Goal: Task Accomplishment & Management: Complete application form

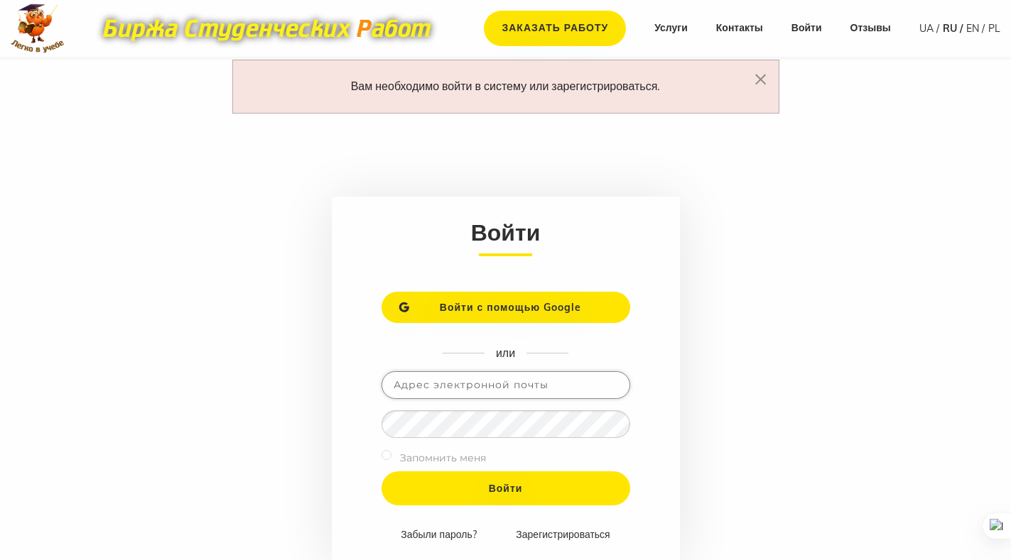
click at [432, 380] on input "email" at bounding box center [505, 385] width 249 height 28
type input "dipelitservise@gmail.com"
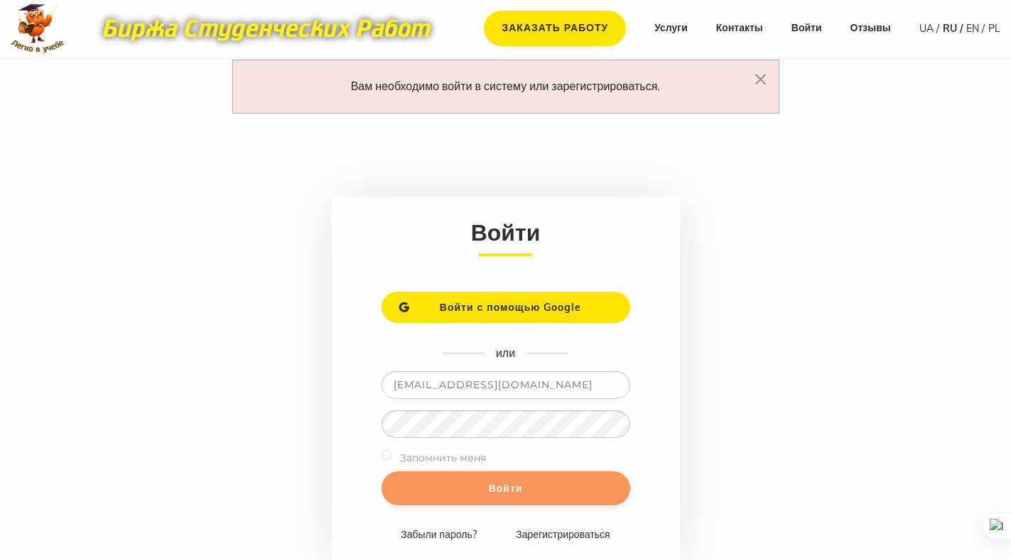
click at [506, 488] on input "Войти" at bounding box center [505, 489] width 249 height 34
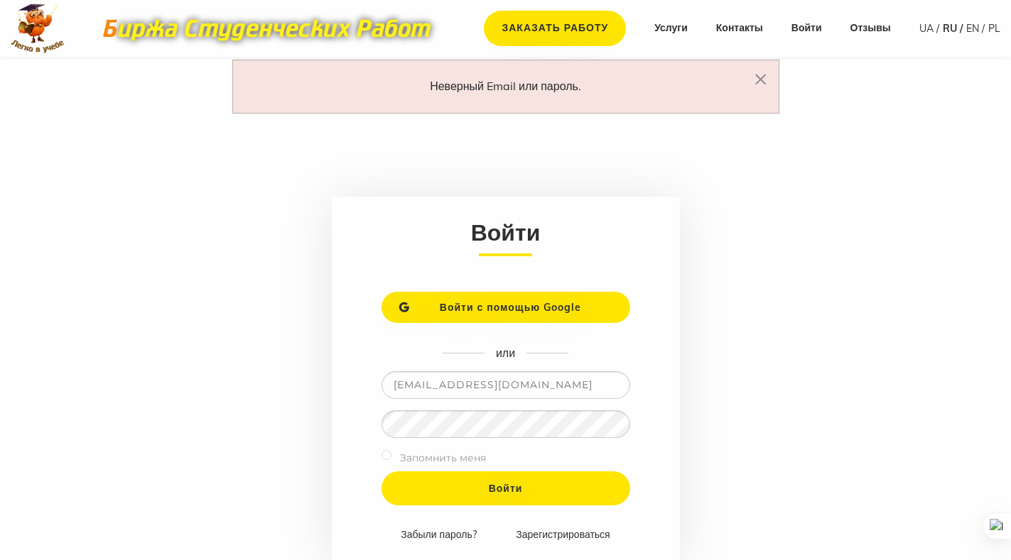
scroll to position [71, 0]
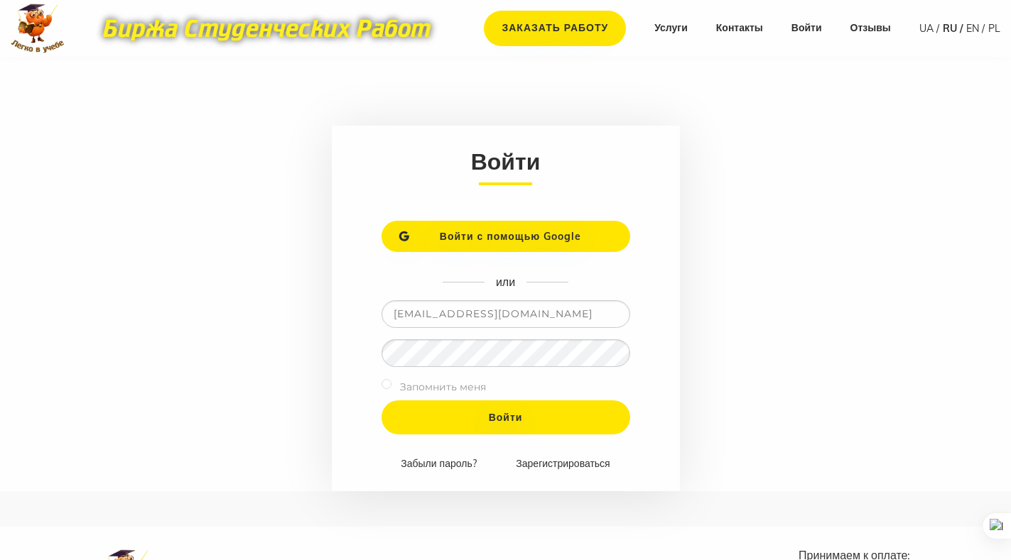
click at [553, 314] on input "[EMAIL_ADDRESS][DOMAIN_NAME]" at bounding box center [505, 314] width 249 height 28
click at [455, 464] on link "Забыли пароль?" at bounding box center [438, 463] width 75 height 13
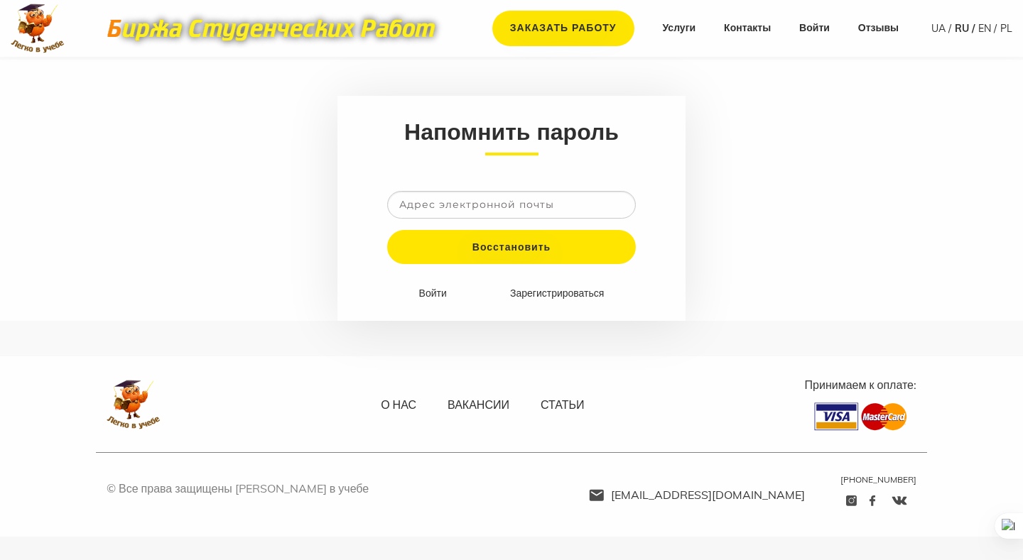
click at [413, 202] on input "email" at bounding box center [511, 205] width 249 height 28
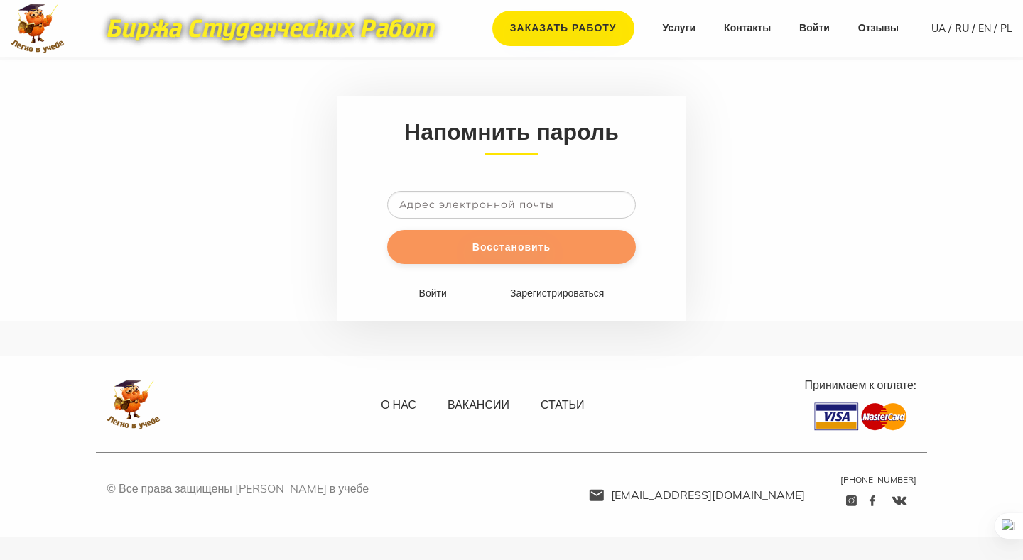
type input "dipelitservise@gmail.com"
click at [509, 244] on input "Восстановить" at bounding box center [511, 247] width 249 height 34
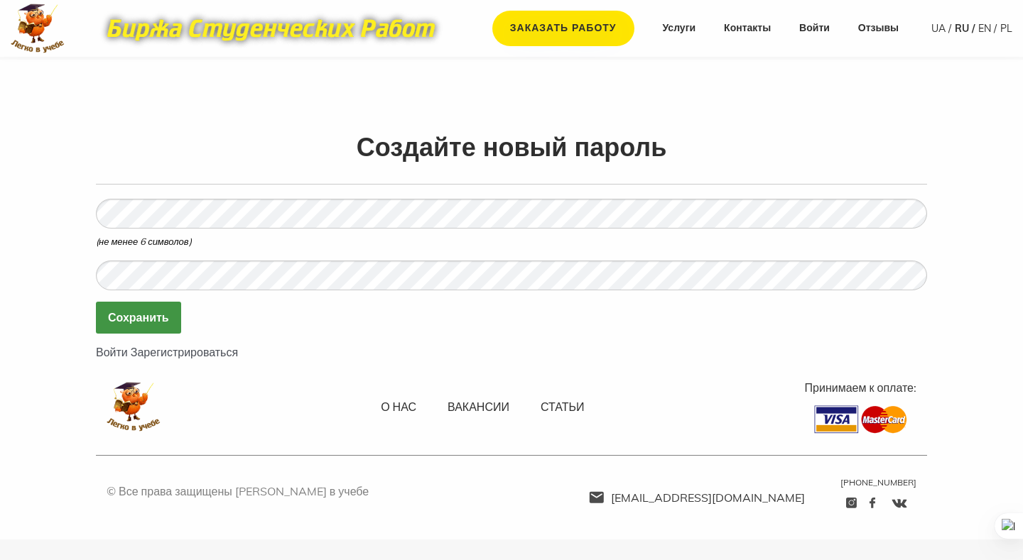
click at [141, 320] on input "Сохранить" at bounding box center [138, 318] width 85 height 32
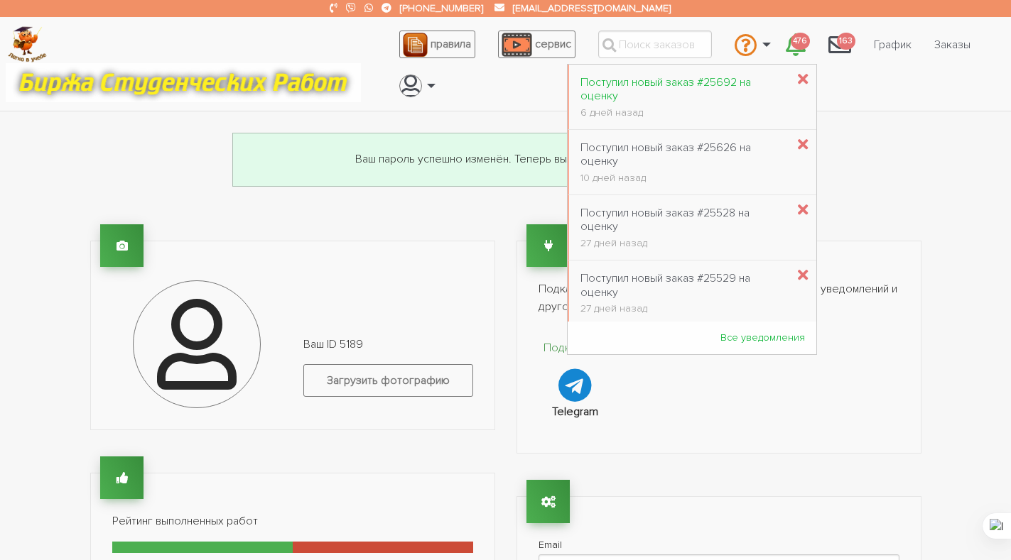
click at [646, 85] on div "Поступил новый заказ #25692 на оценку" at bounding box center [683, 89] width 207 height 27
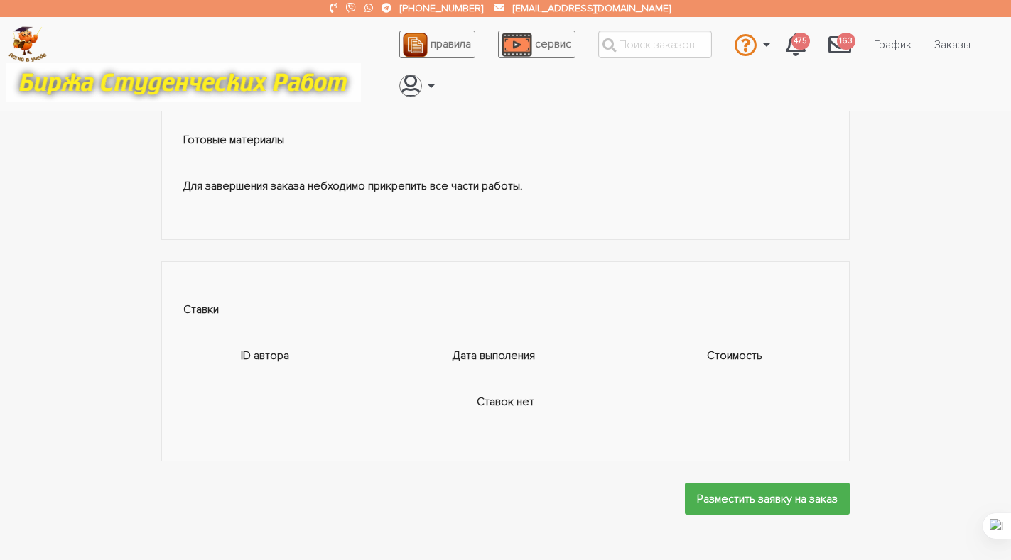
scroll to position [710, 0]
click at [705, 504] on input "Разместить заявку на заказ" at bounding box center [767, 498] width 165 height 32
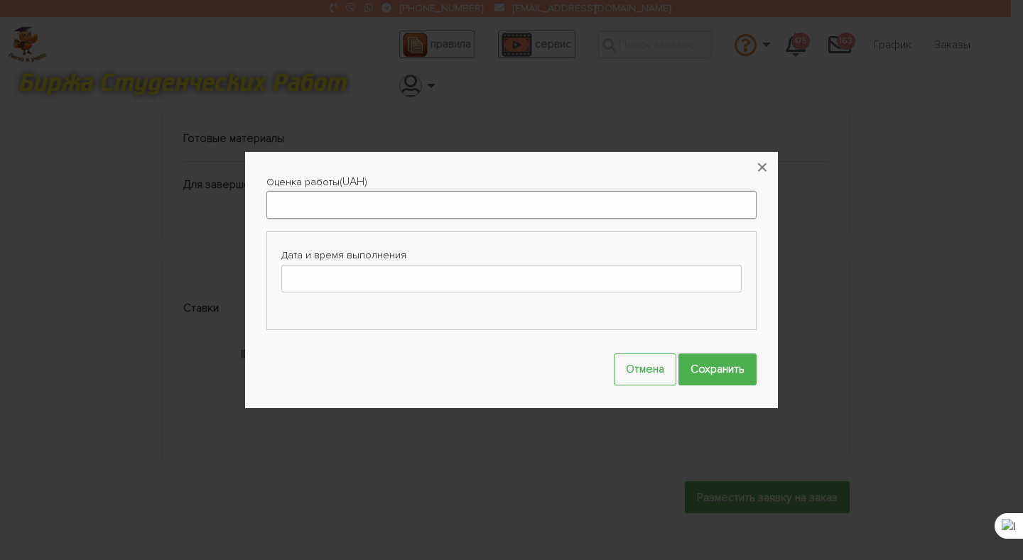
click at [300, 201] on input "Оценка работы" at bounding box center [511, 205] width 490 height 28
type input "4000"
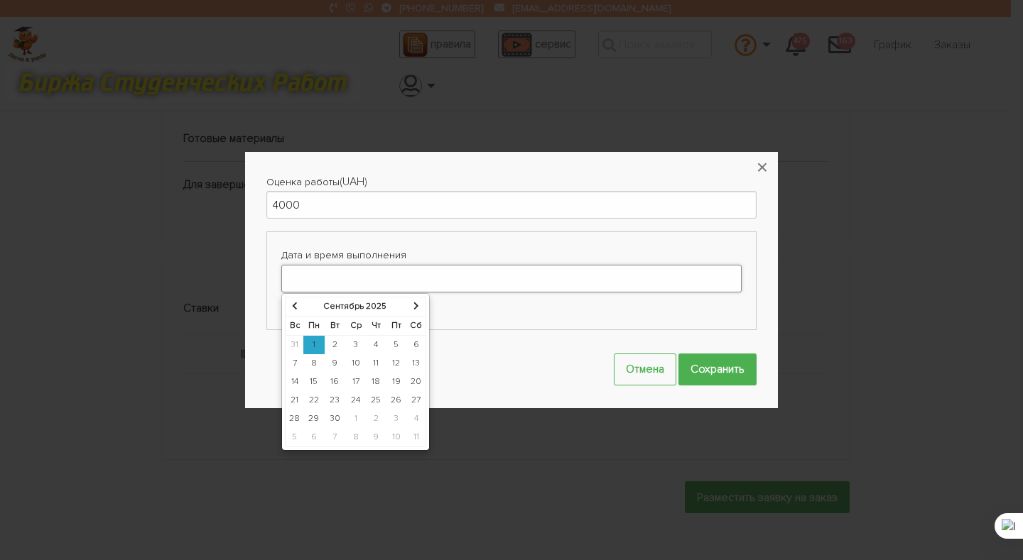
click at [306, 270] on input "Дата и время выполнения" at bounding box center [511, 279] width 460 height 28
click at [764, 168] on button "×" at bounding box center [762, 167] width 31 height 31
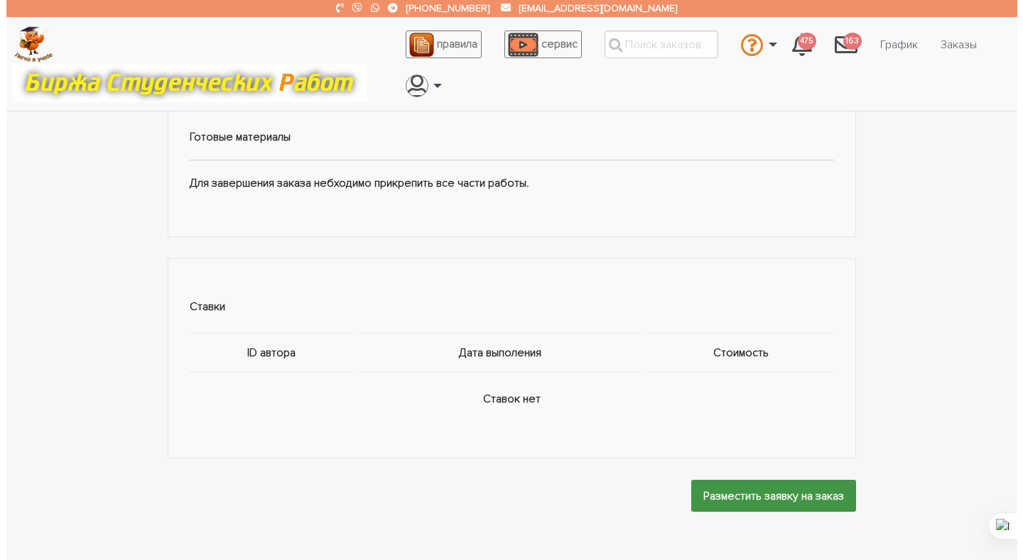
scroll to position [852, 0]
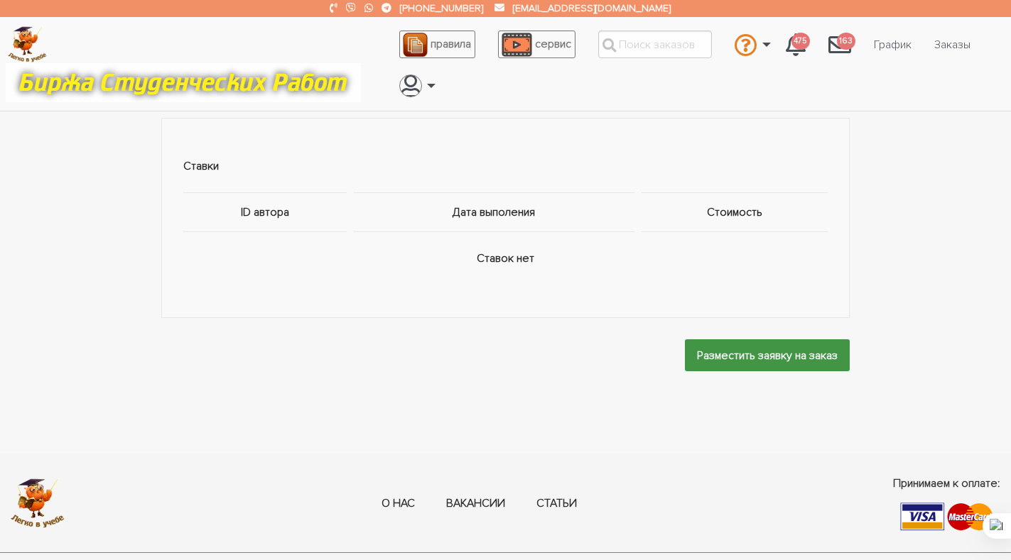
click at [753, 353] on input "Разместить заявку на заказ" at bounding box center [767, 356] width 165 height 32
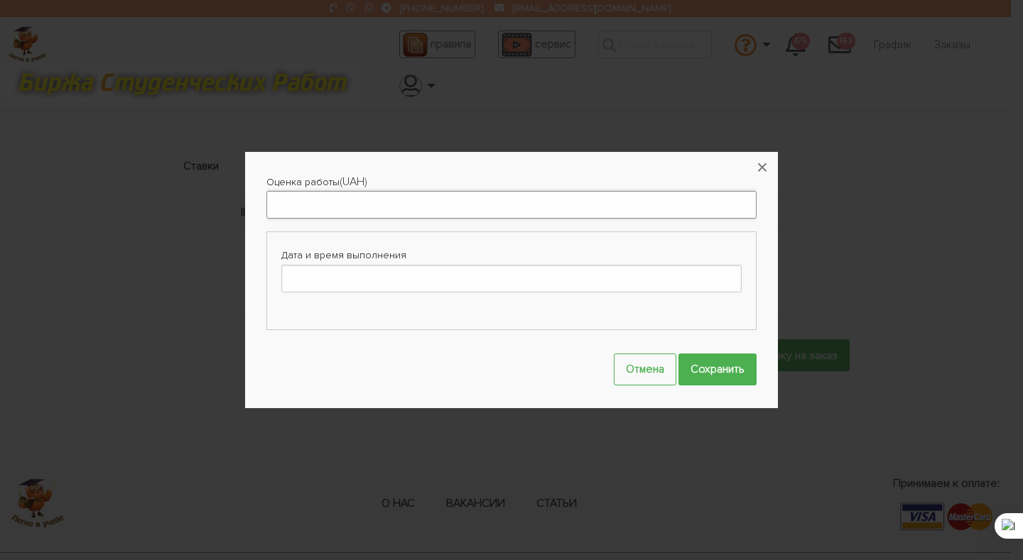
click at [312, 199] on input "Оценка работы" at bounding box center [511, 205] width 490 height 28
type input "4000"
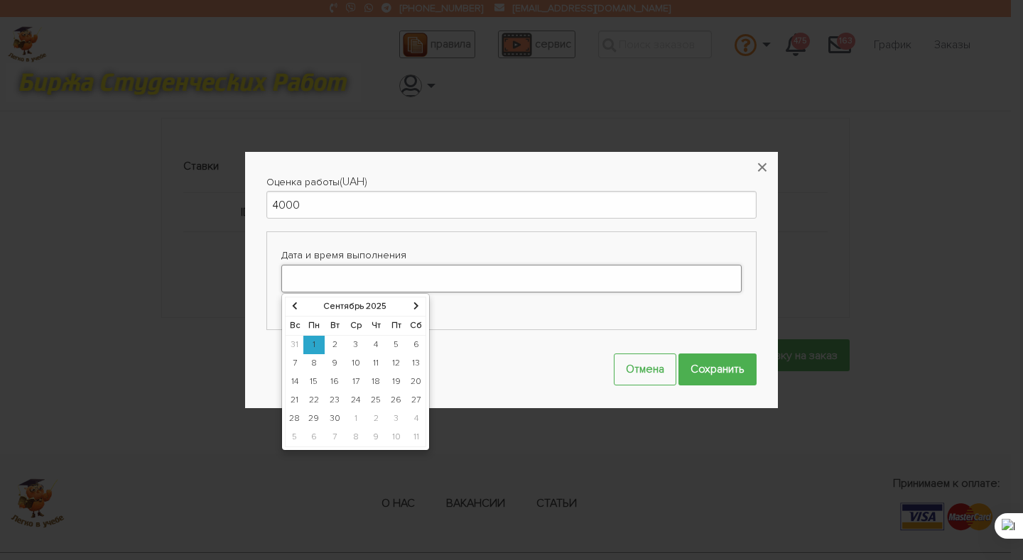
click at [319, 276] on input "Дата и время выполнения" at bounding box center [511, 279] width 460 height 28
click at [413, 303] on icon at bounding box center [416, 306] width 6 height 9
click at [373, 364] on td "9" at bounding box center [377, 363] width 21 height 18
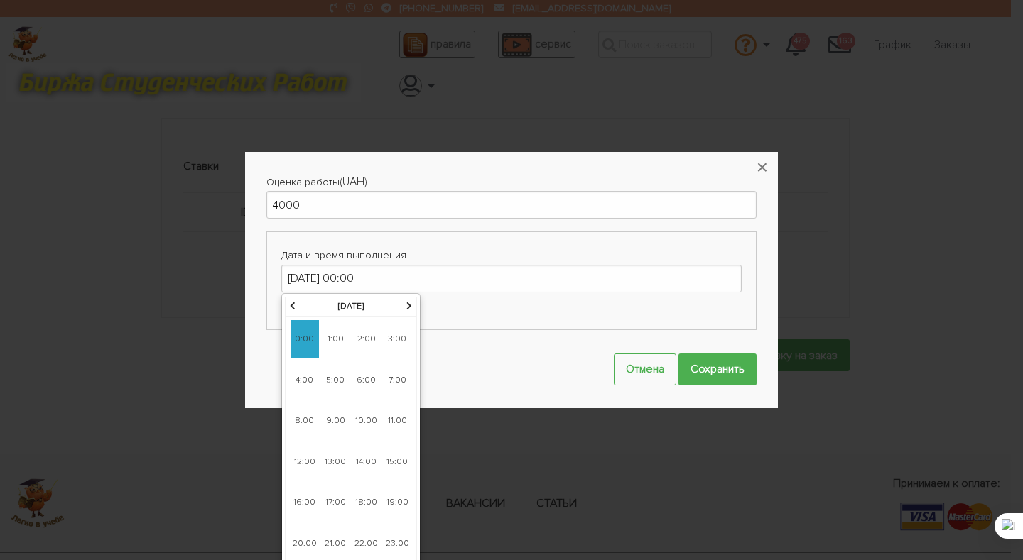
click at [367, 541] on span "22:00" at bounding box center [366, 544] width 28 height 38
type input "09-10-2025 22:00"
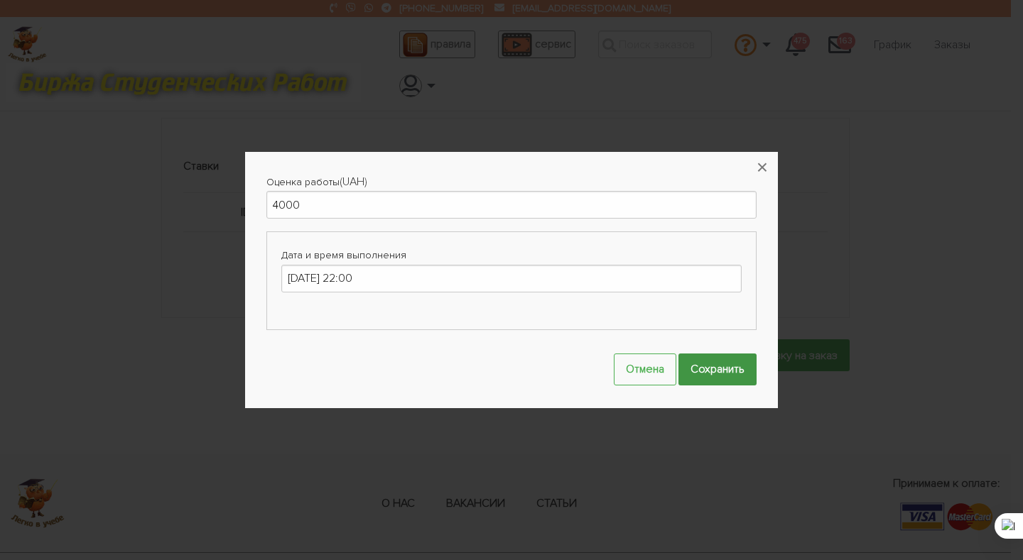
click at [715, 372] on input "Сохранить" at bounding box center [717, 370] width 78 height 32
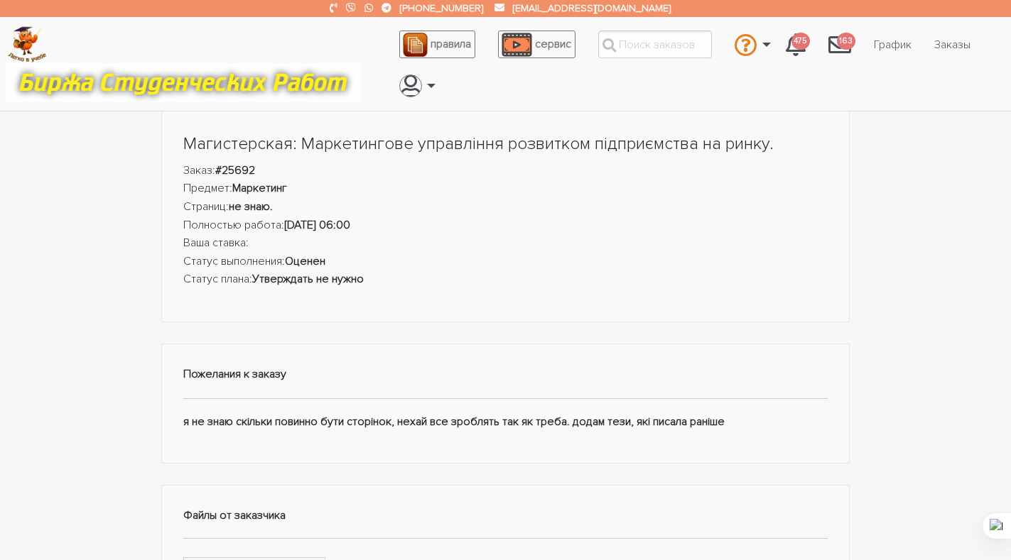
scroll to position [73, 0]
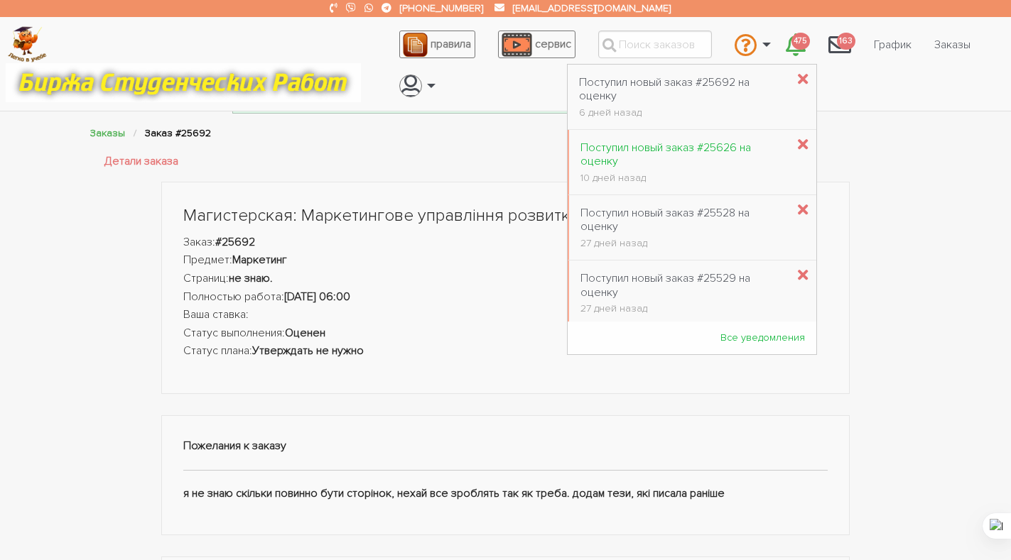
click at [704, 147] on div "Поступил новый заказ #25626 на оценку" at bounding box center [683, 154] width 207 height 27
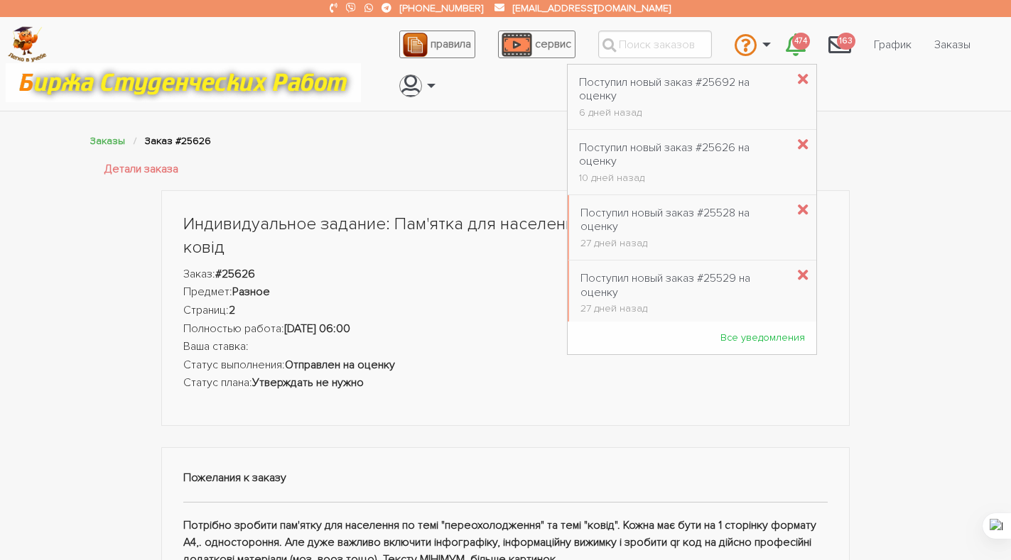
click at [791, 40] on icon "\a \a 474\a" at bounding box center [796, 44] width 20 height 23
click at [712, 218] on div "Поступил новый заказ #25528 на оценку" at bounding box center [683, 220] width 207 height 27
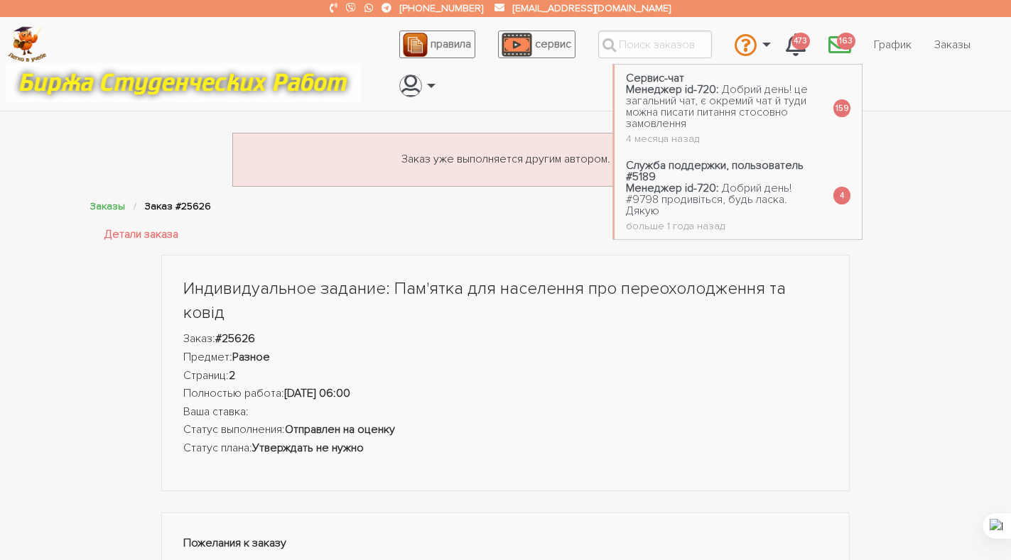
click at [839, 37] on icon "\a \a 163\a" at bounding box center [839, 44] width 23 height 23
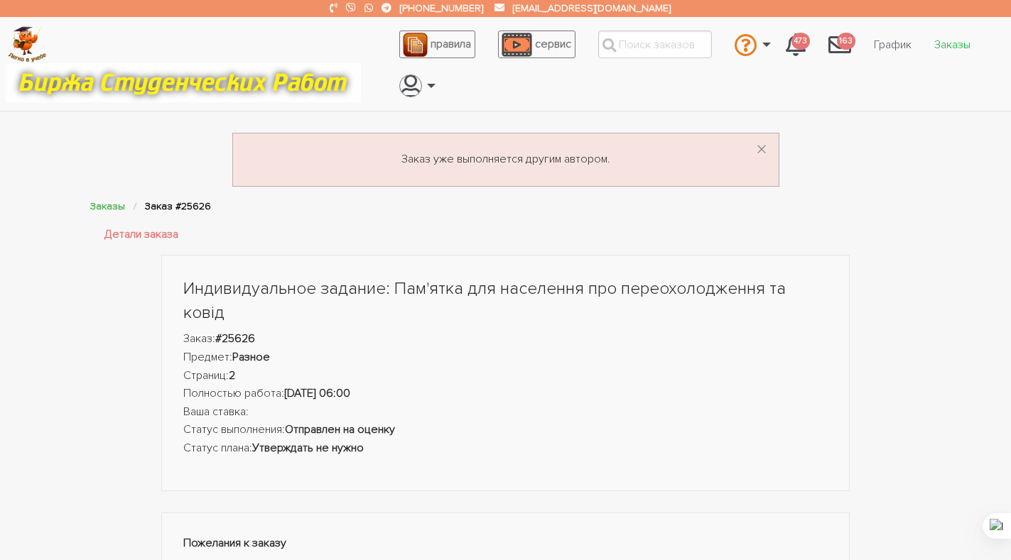
click at [945, 45] on link "Заказы" at bounding box center [952, 44] width 59 height 27
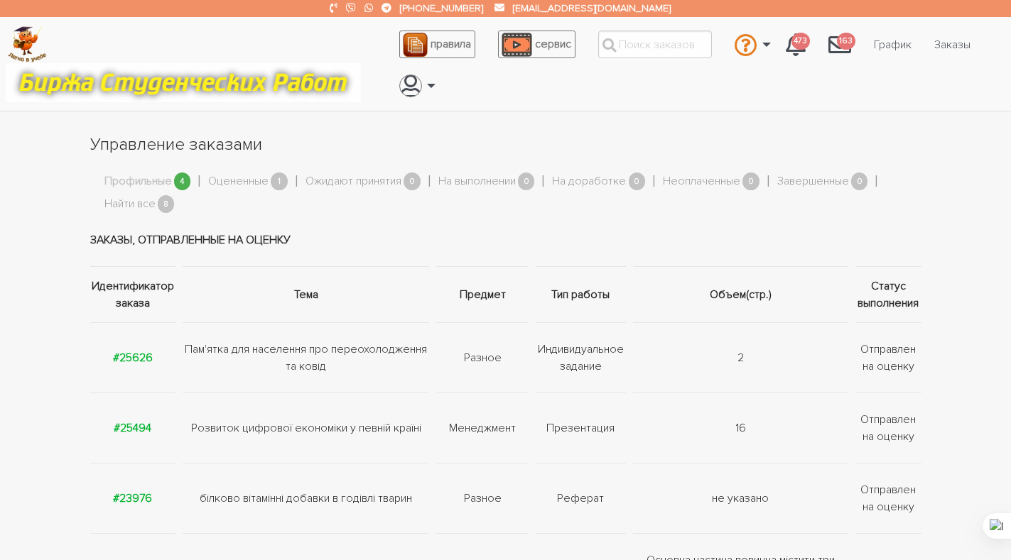
scroll to position [71, 0]
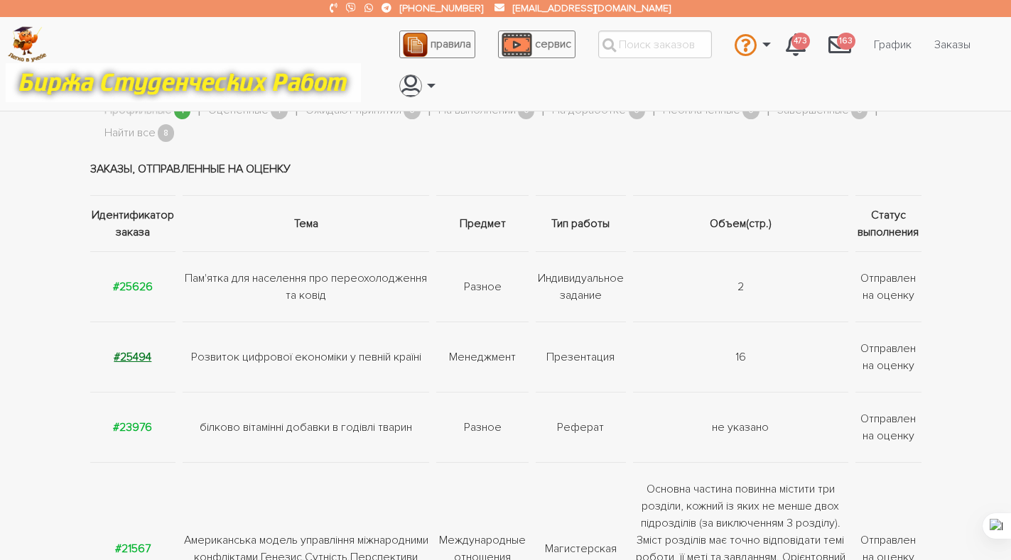
click at [126, 354] on strong "#25494" at bounding box center [133, 357] width 38 height 14
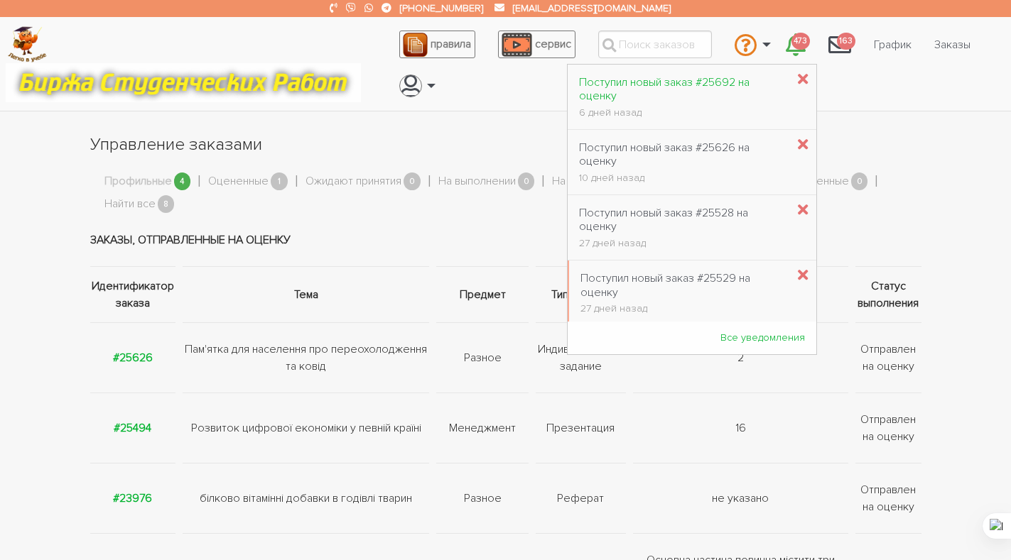
click at [713, 77] on div "Поступил новый заказ #25692 на оценку" at bounding box center [683, 89] width 208 height 27
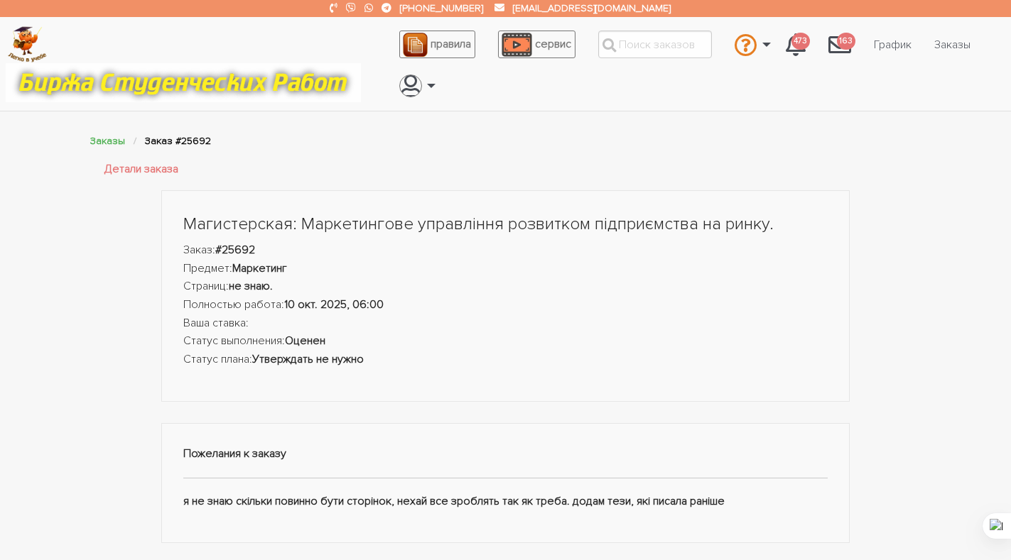
click at [20, 43] on img at bounding box center [27, 44] width 39 height 36
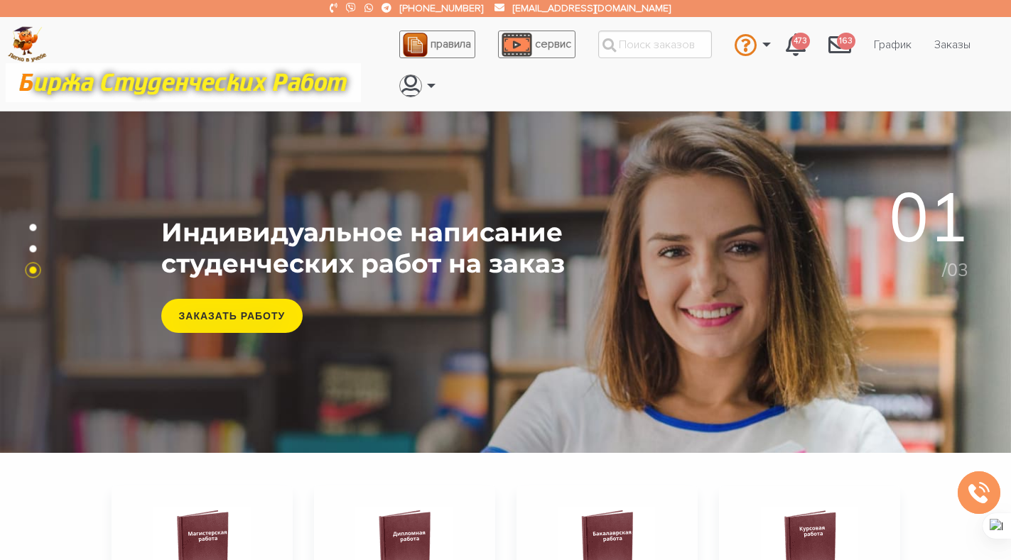
scroll to position [71, 0]
